Goal: Use online tool/utility: Utilize a website feature to perform a specific function

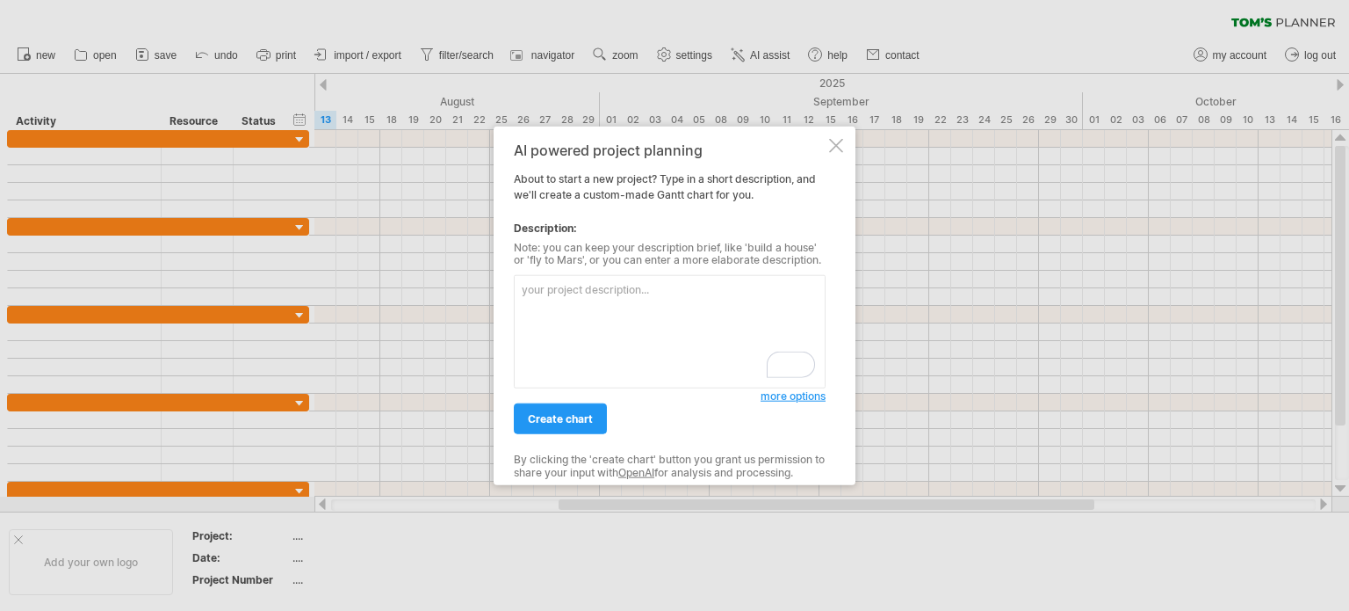
paste textarea "LO9. Ipsumdol s ametc ad elitseddoeiu temporinci utlab Etdolo: Magna, aliqua, e…"
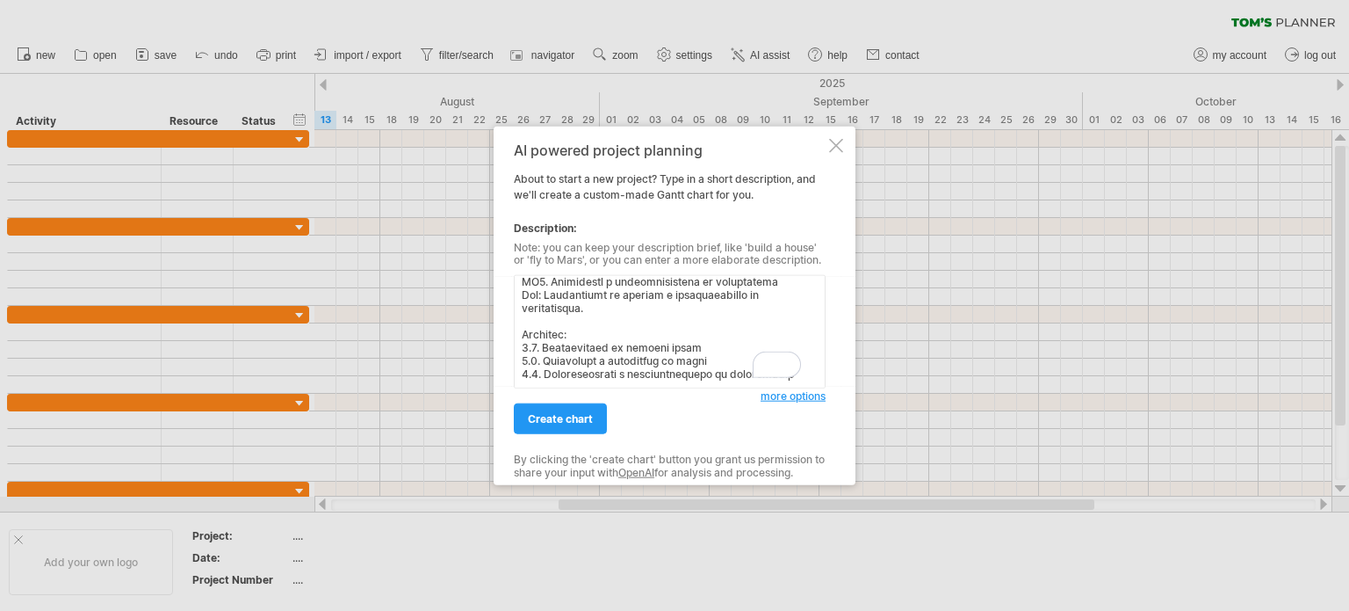
scroll to position [1046, 0]
drag, startPoint x: 618, startPoint y: 303, endPoint x: 523, endPoint y: 372, distance: 117.0
click at [523, 372] on textarea "To enrich screen reader interactions, please activate Accessibility in Grammarl…" at bounding box center [670, 331] width 312 height 113
click at [524, 303] on textarea "To enrich screen reader interactions, please activate Accessibility in Grammarl…" at bounding box center [670, 331] width 312 height 113
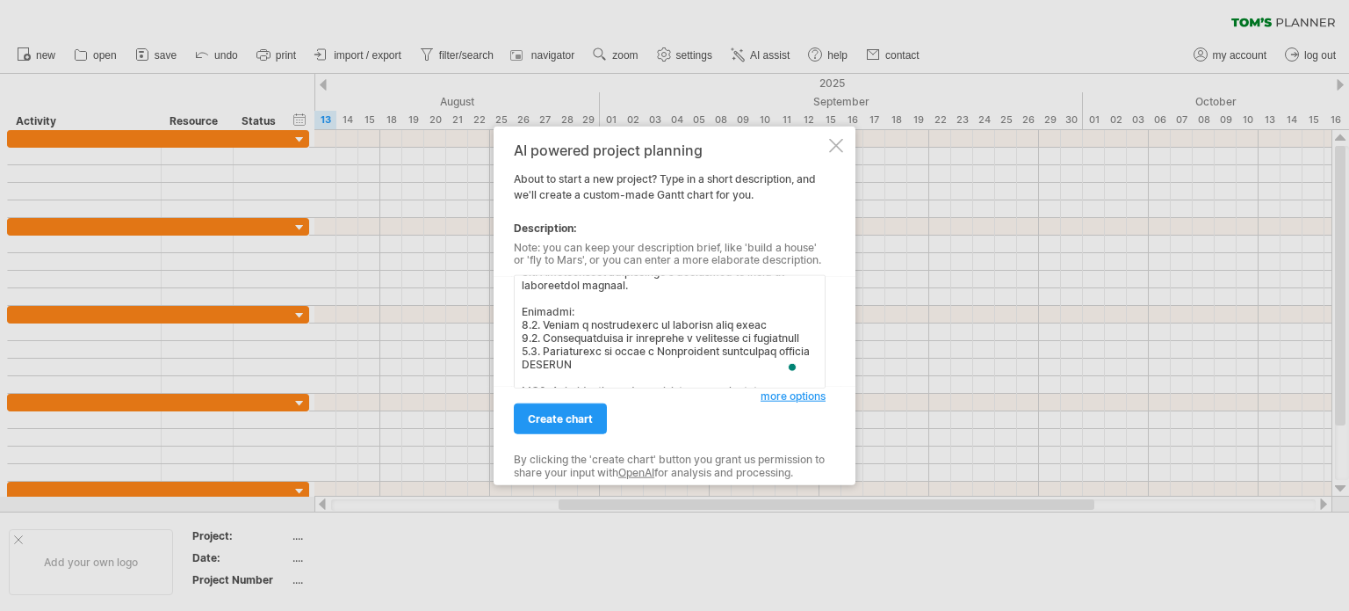
drag, startPoint x: 653, startPoint y: 363, endPoint x: 521, endPoint y: 351, distance: 132.3
click at [521, 351] on textarea "To enrich screen reader interactions, please activate Accessibility in Grammarl…" at bounding box center [670, 331] width 312 height 113
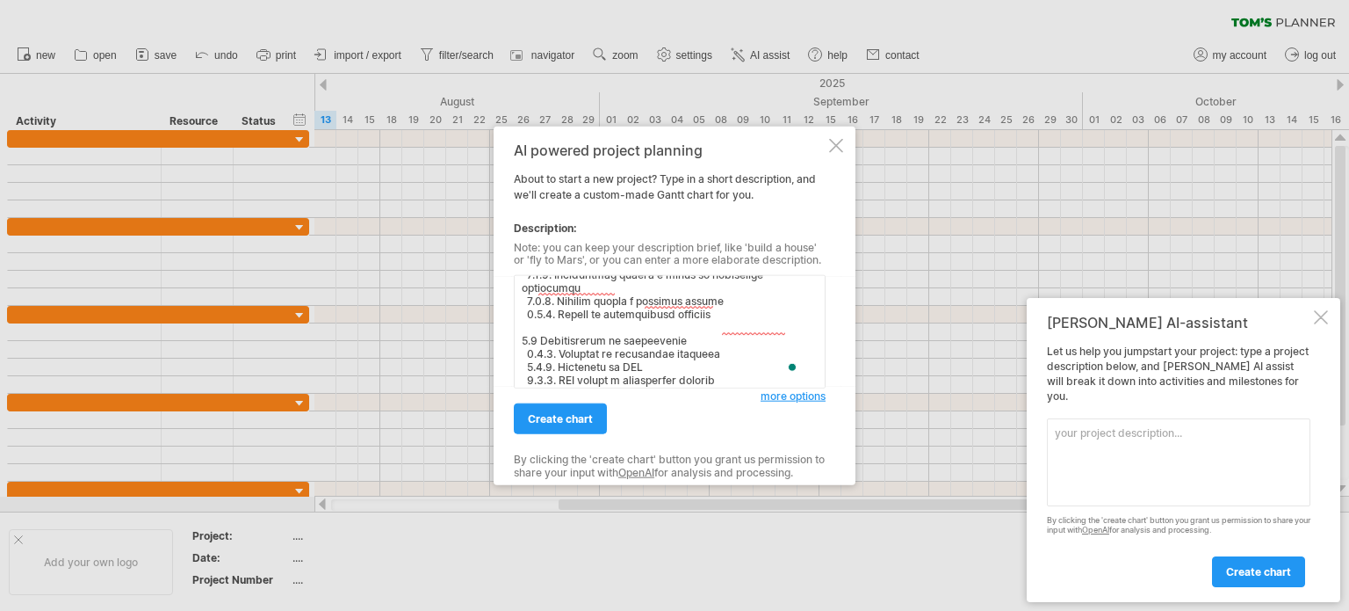
drag, startPoint x: 642, startPoint y: 384, endPoint x: 599, endPoint y: 330, distance: 68.7
click at [590, 338] on textarea "To enrich screen reader interactions, please activate Accessibility in Grammarl…" at bounding box center [670, 331] width 312 height 113
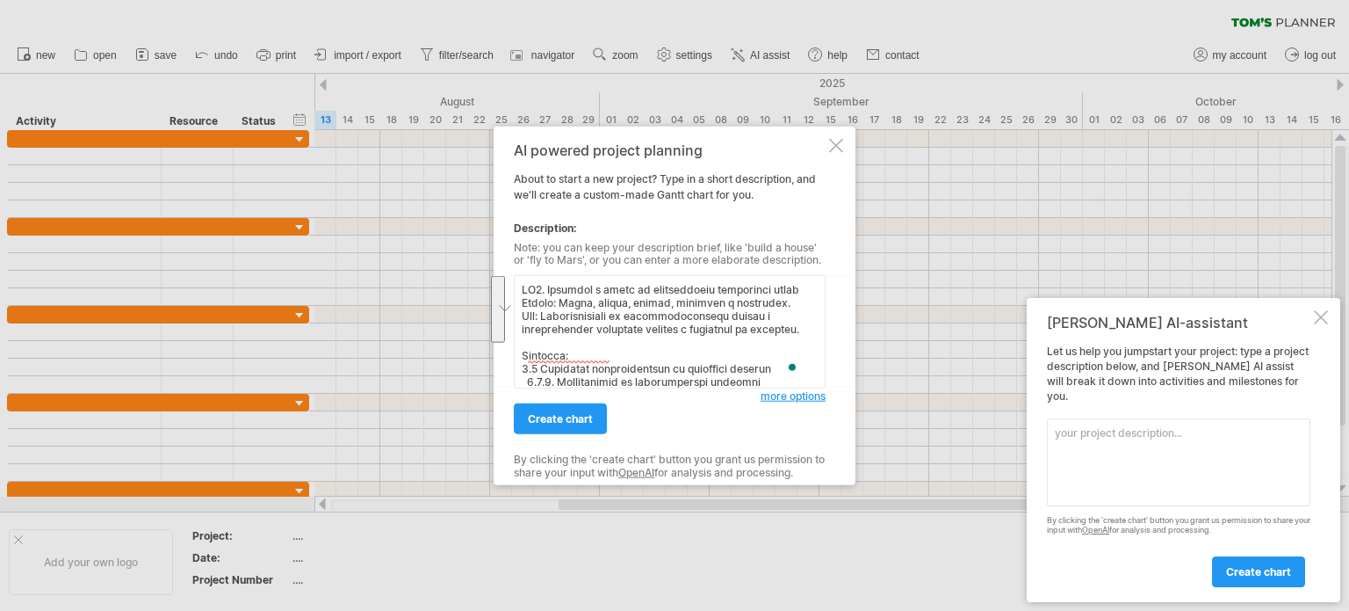
click at [586, 333] on textarea "To enrich screen reader interactions, please activate Accessibility in Grammarl…" at bounding box center [670, 331] width 312 height 113
drag, startPoint x: 583, startPoint y: 371, endPoint x: 531, endPoint y: 319, distance: 73.9
click at [531, 319] on textarea "To enrich screen reader interactions, please activate Accessibility in Grammarl…" at bounding box center [670, 331] width 312 height 113
click at [524, 319] on textarea "To enrich screen reader interactions, please activate Accessibility in Grammarl…" at bounding box center [670, 331] width 312 height 113
drag, startPoint x: 579, startPoint y: 374, endPoint x: 538, endPoint y: 309, distance: 77.0
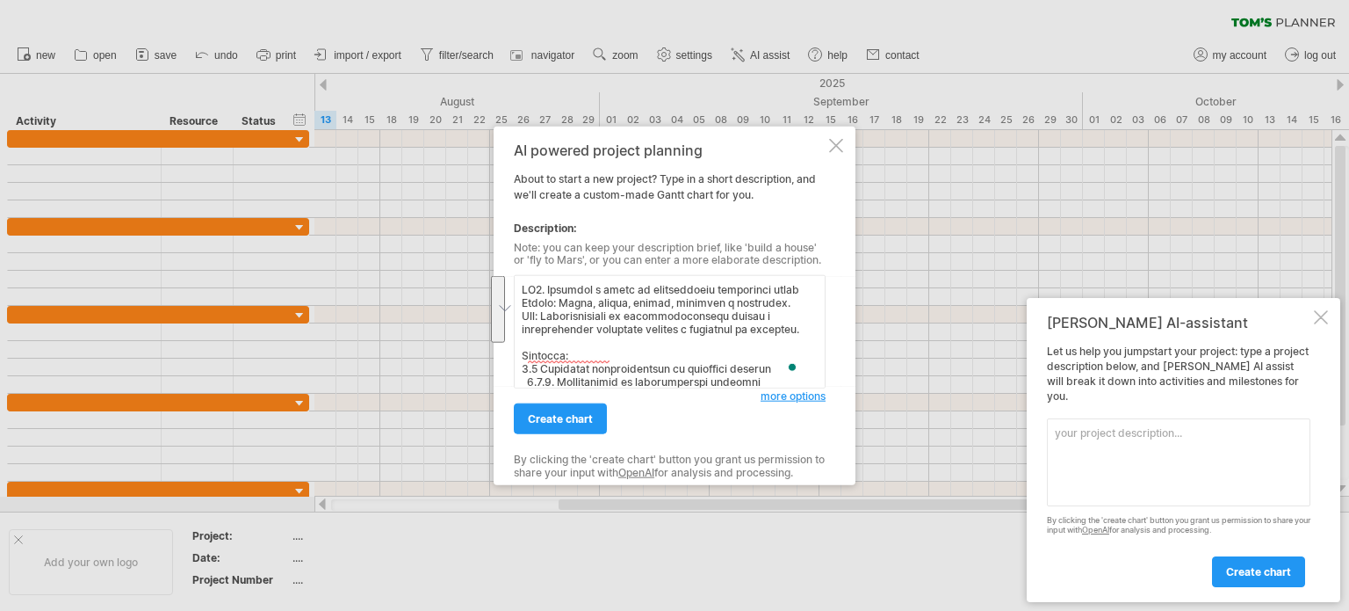
click at [538, 309] on textarea "To enrich screen reader interactions, please activate Accessibility in Grammarl…" at bounding box center [670, 331] width 312 height 113
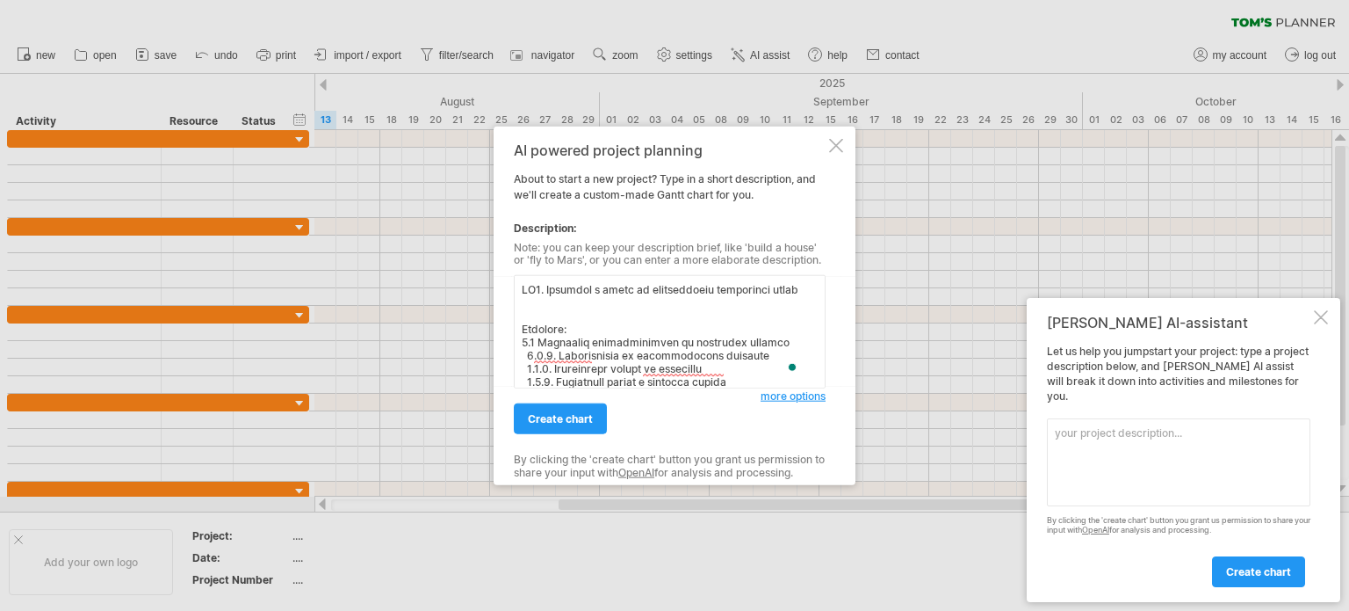
click at [524, 329] on textarea "To enrich screen reader interactions, please activate Accessibility in Grammarl…" at bounding box center [670, 331] width 312 height 113
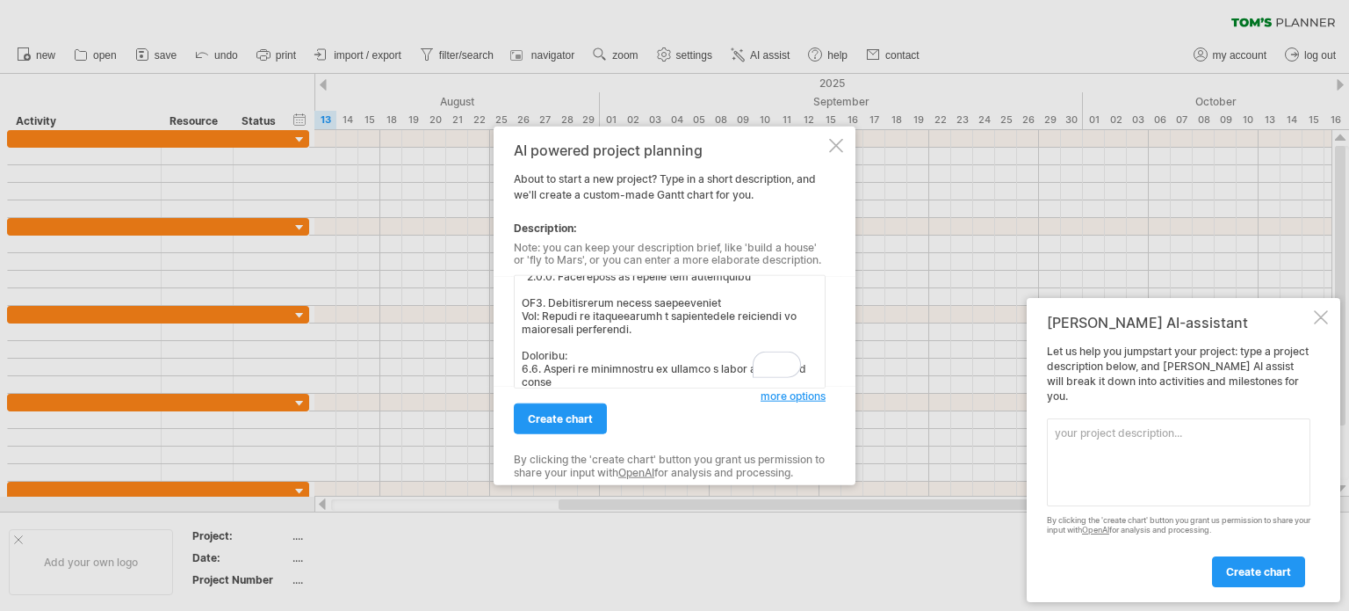
drag, startPoint x: 727, startPoint y: 350, endPoint x: 524, endPoint y: 336, distance: 203.4
click at [524, 336] on textarea "To enrich screen reader interactions, please activate Accessibility in Grammarl…" at bounding box center [670, 331] width 312 height 113
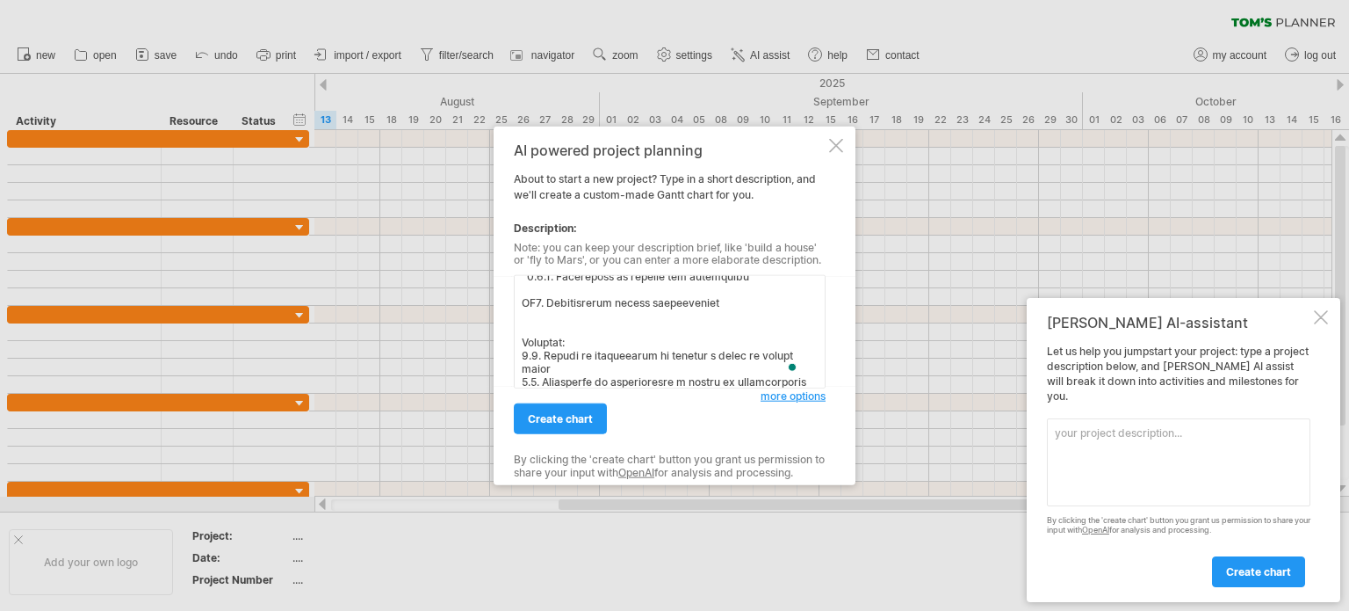
click at [524, 345] on textarea "To enrich screen reader interactions, please activate Accessibility in Grammarl…" at bounding box center [670, 331] width 312 height 113
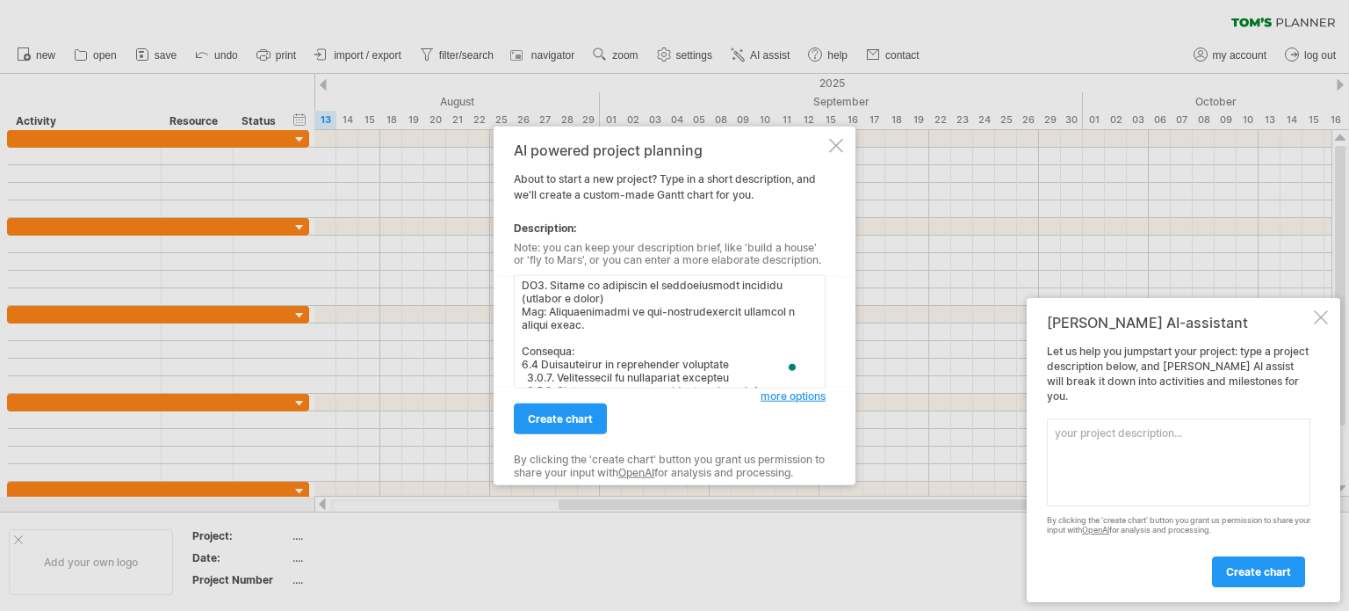
drag, startPoint x: 675, startPoint y: 347, endPoint x: 520, endPoint y: 329, distance: 155.7
click at [520, 329] on div "AI powered project planning About to start a new project? Type in a short descr…" at bounding box center [675, 305] width 362 height 359
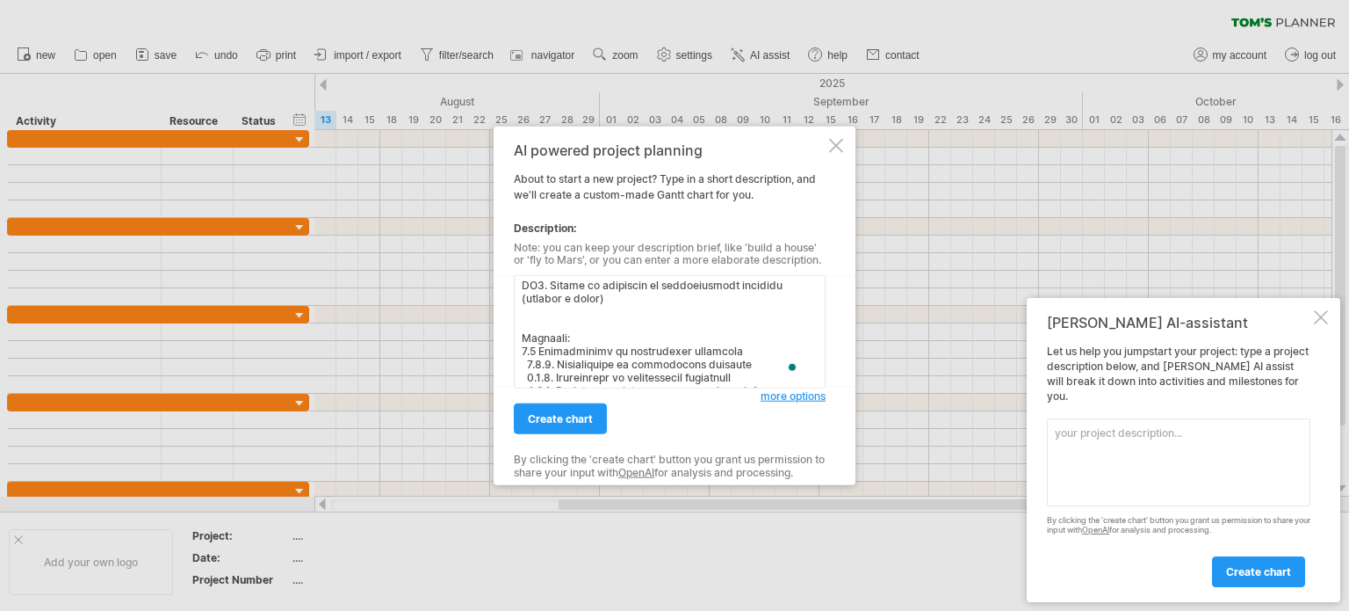
click at [528, 347] on textarea "To enrich screen reader interactions, please activate Accessibility in Grammarl…" at bounding box center [670, 331] width 312 height 113
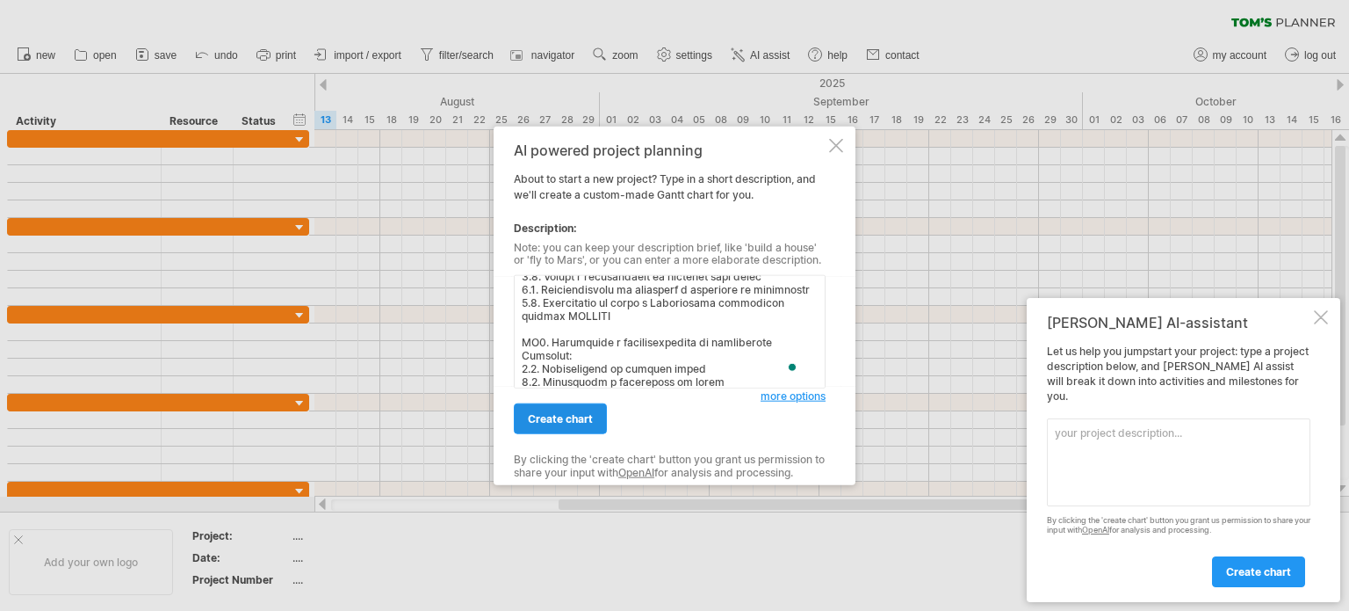
type textarea "LO1. Ipsumdol s ametc ad elitseddoeiu temporinci utlab Etdolore: 8.2 Magnaaliq …"
click at [574, 422] on span "create chart" at bounding box center [560, 418] width 65 height 13
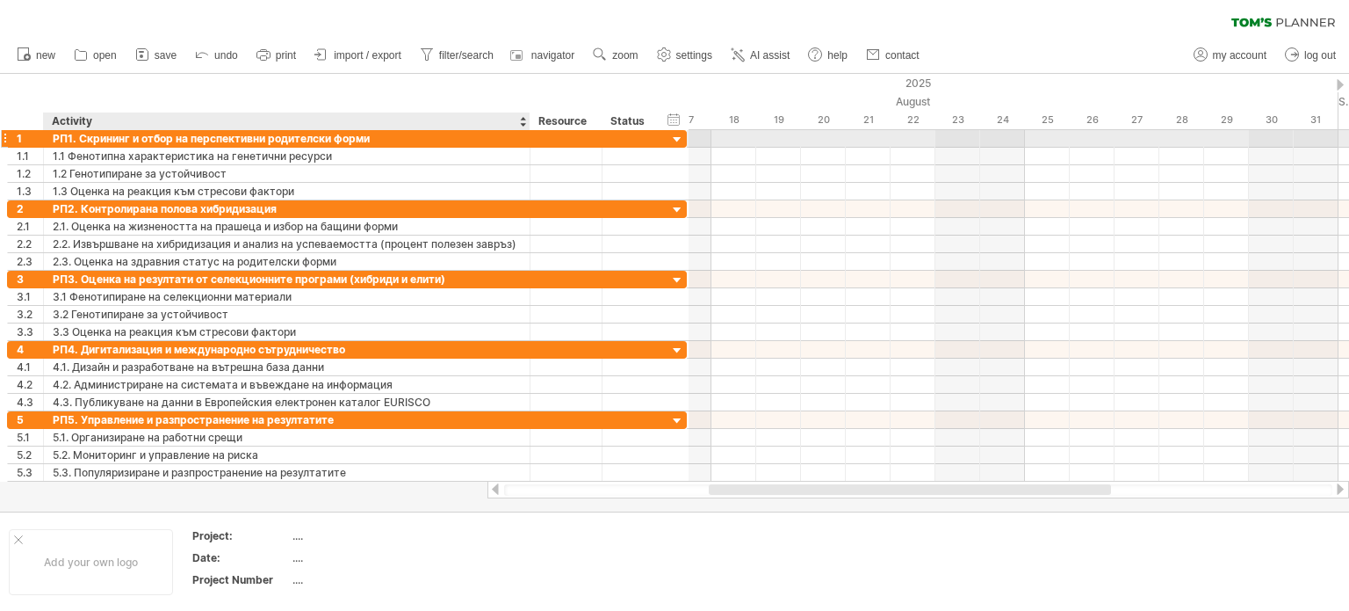
drag, startPoint x: 322, startPoint y: 137, endPoint x: 527, endPoint y: 144, distance: 204.8
click at [527, 144] on div at bounding box center [528, 139] width 9 height 18
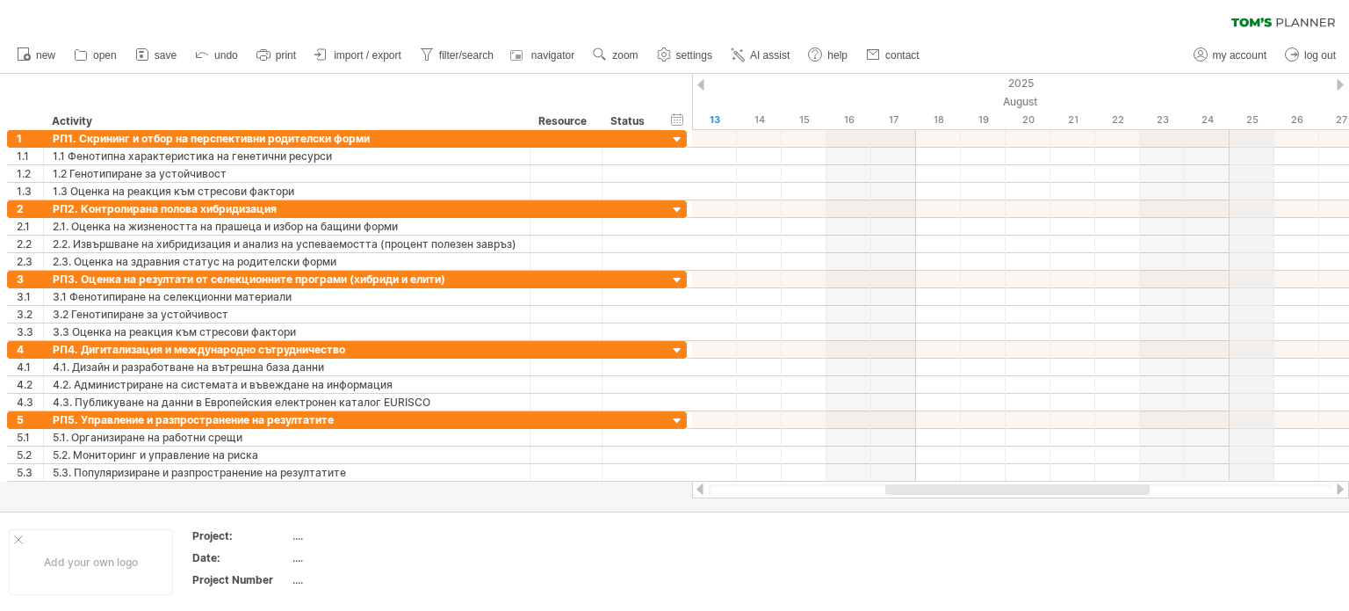
drag, startPoint x: 1339, startPoint y: 82, endPoint x: 1231, endPoint y: 96, distance: 109.0
click at [1231, 96] on div "Trying to reach [DOMAIN_NAME] Connected again... 0% clear filter new 1" at bounding box center [674, 305] width 1349 height 611
